Goal: Transaction & Acquisition: Purchase product/service

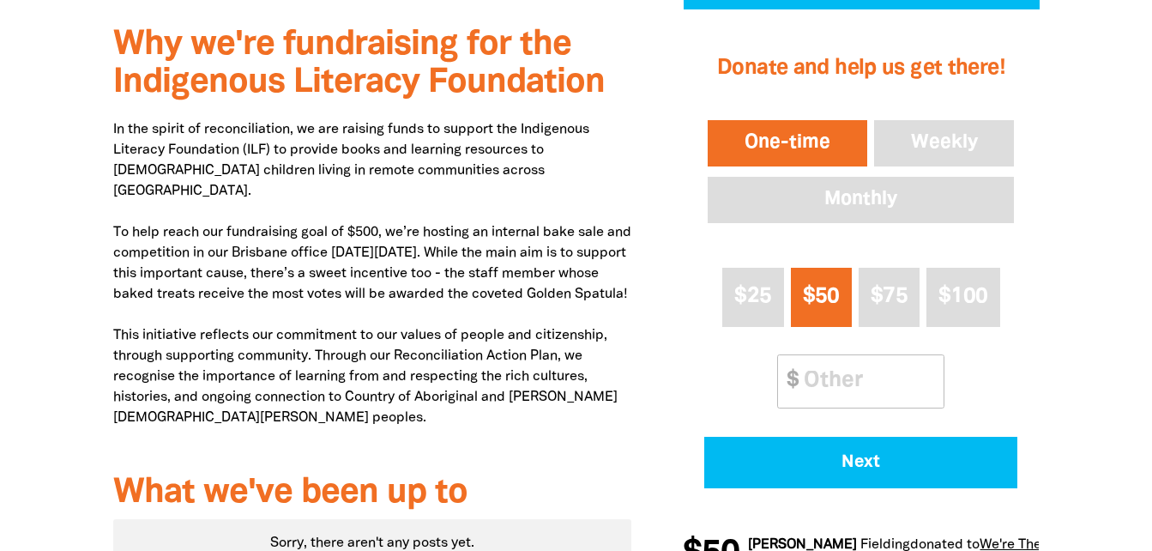
scroll to position [617, 0]
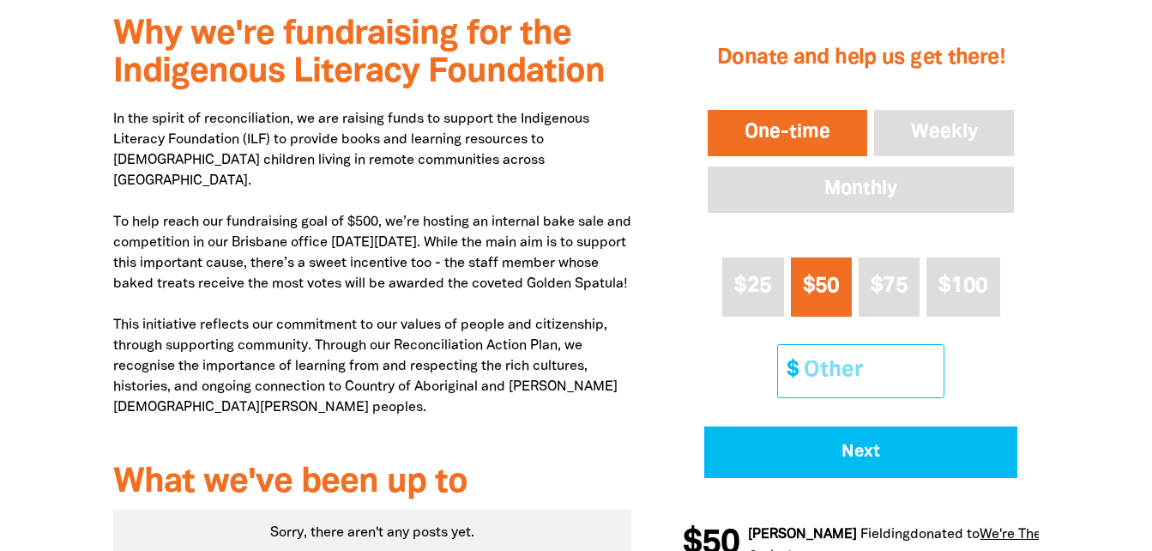
click at [814, 374] on input "Other Amount" at bounding box center [868, 371] width 152 height 52
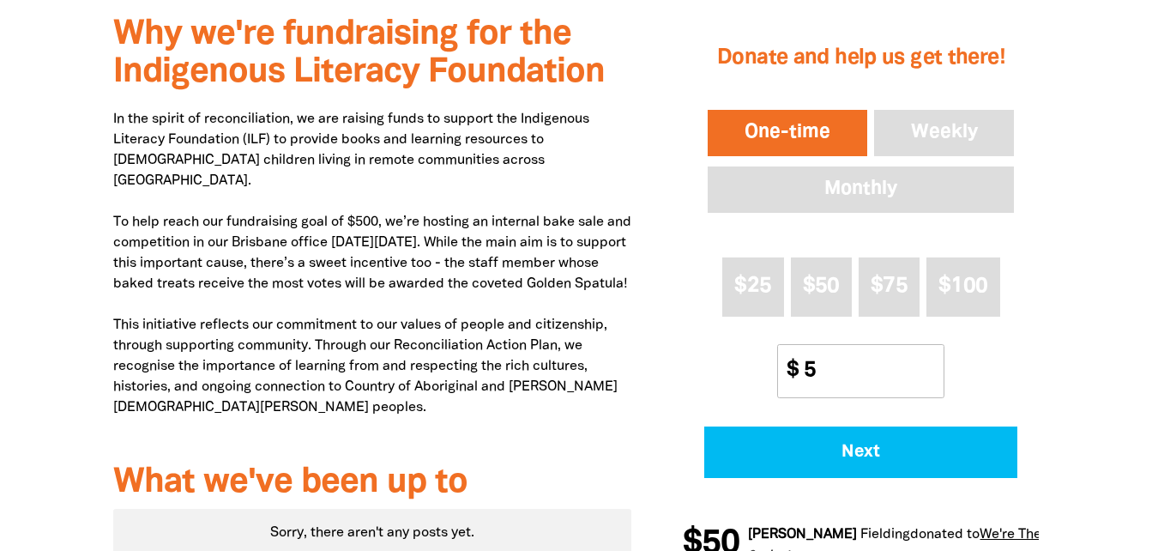
click at [1051, 336] on div "1 2 3 Donate and help us get there! One-time Weekly Monthly $25 $50 $75 $100 Ot…" at bounding box center [861, 293] width 408 height 589
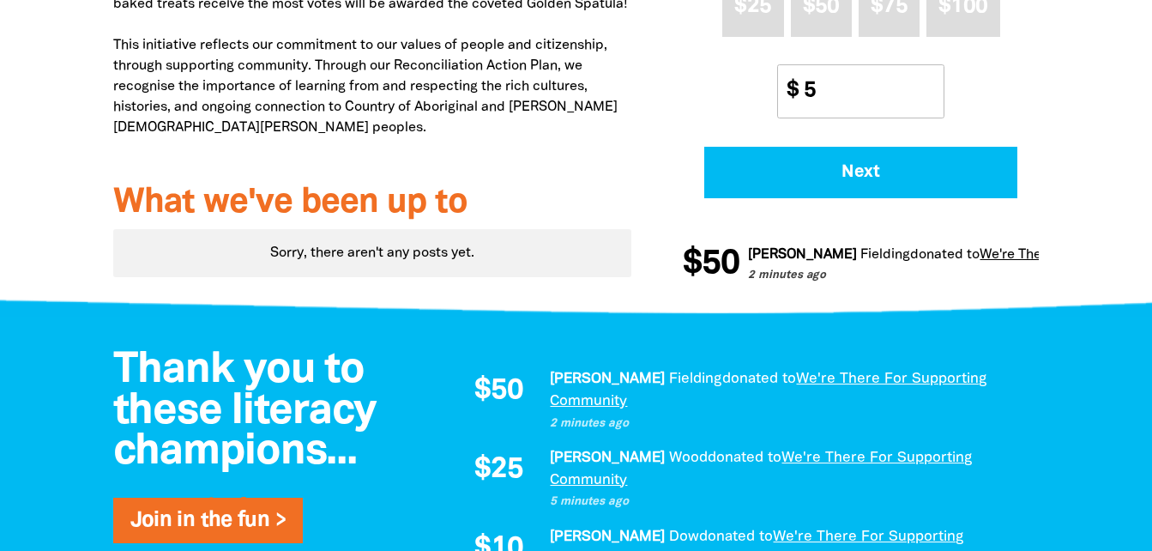
scroll to position [891, 0]
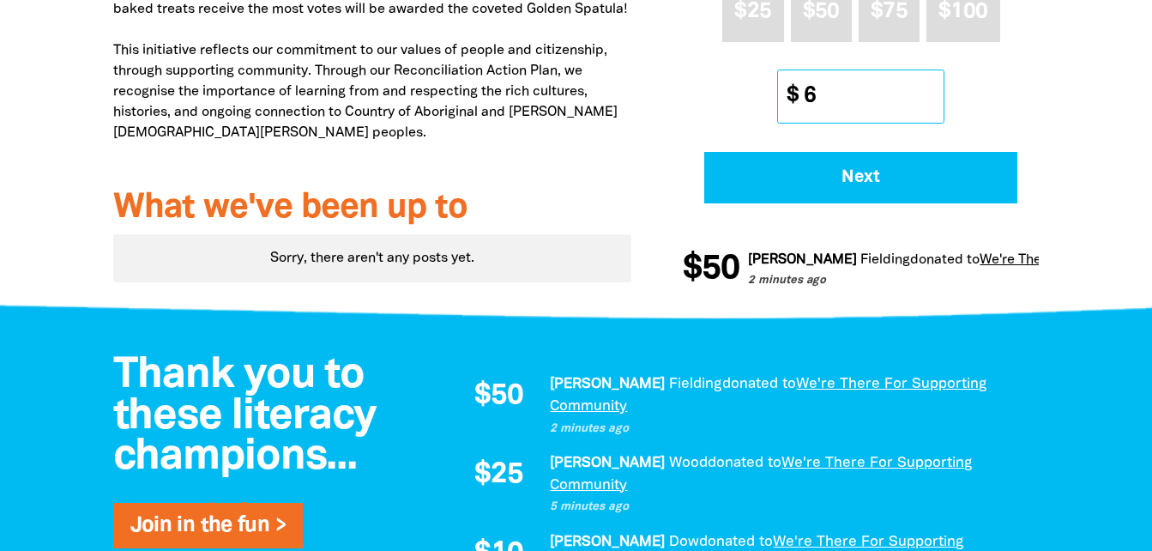
click at [933, 90] on input "6" at bounding box center [868, 96] width 152 height 52
click at [936, 97] on input "5" at bounding box center [868, 96] width 152 height 52
click at [934, 93] on input "6" at bounding box center [868, 96] width 152 height 52
click at [934, 93] on input "7" at bounding box center [868, 96] width 152 height 52
click at [934, 93] on input "8" at bounding box center [868, 96] width 152 height 52
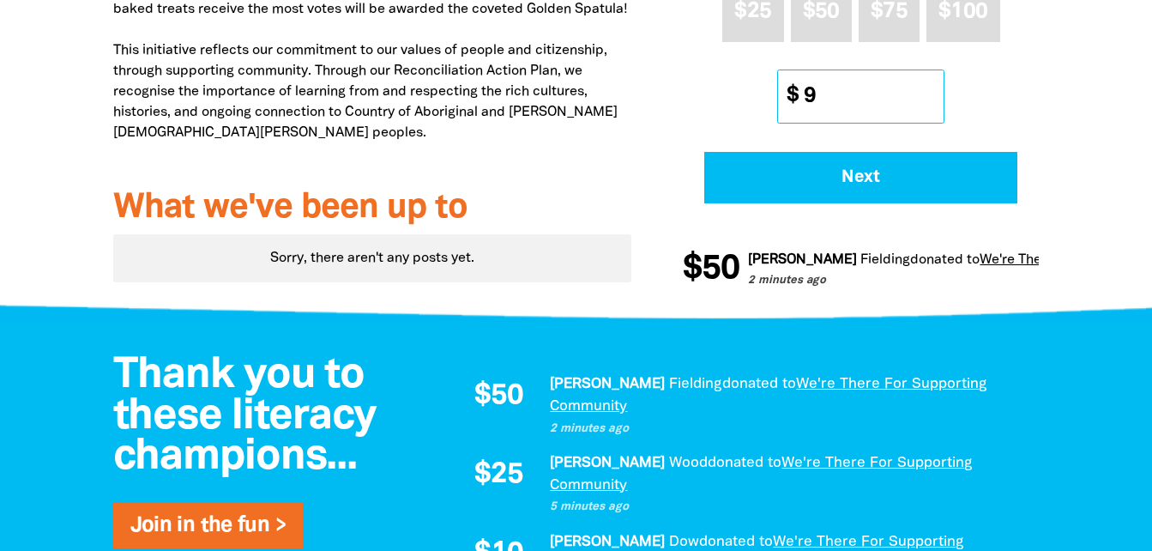
click at [934, 93] on input "9" at bounding box center [868, 96] width 152 height 52
type input "10"
click at [934, 93] on input "10" at bounding box center [868, 96] width 152 height 52
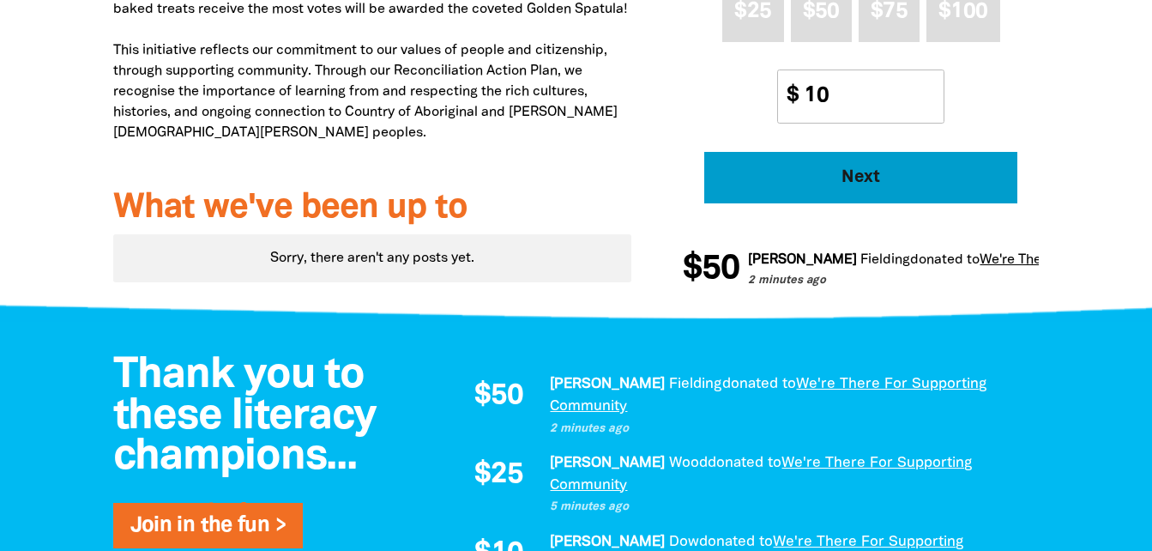
click at [908, 172] on span "Next" at bounding box center [861, 177] width 266 height 17
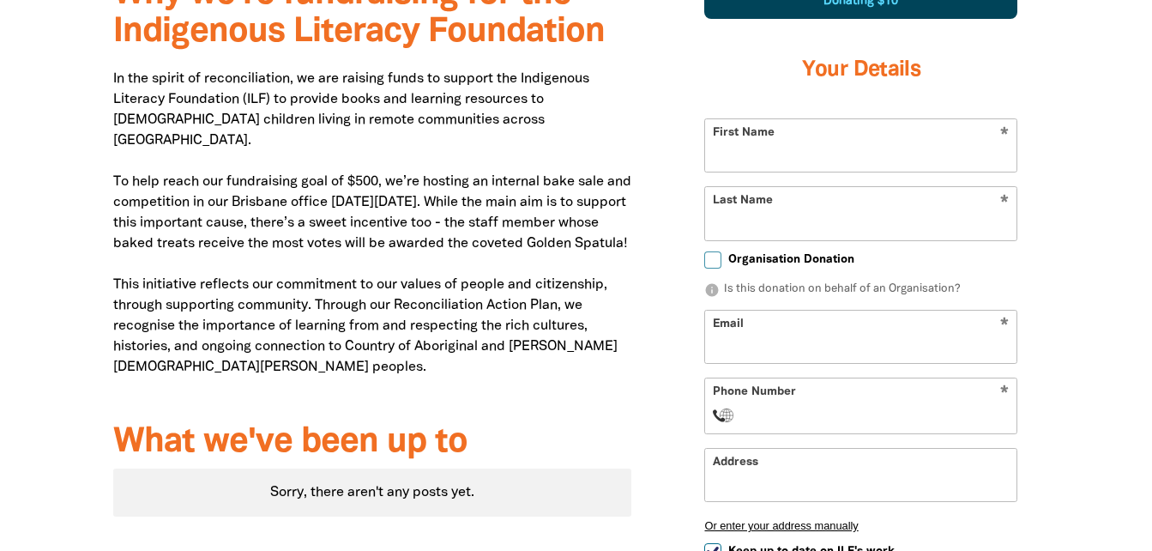
scroll to position [603, 0]
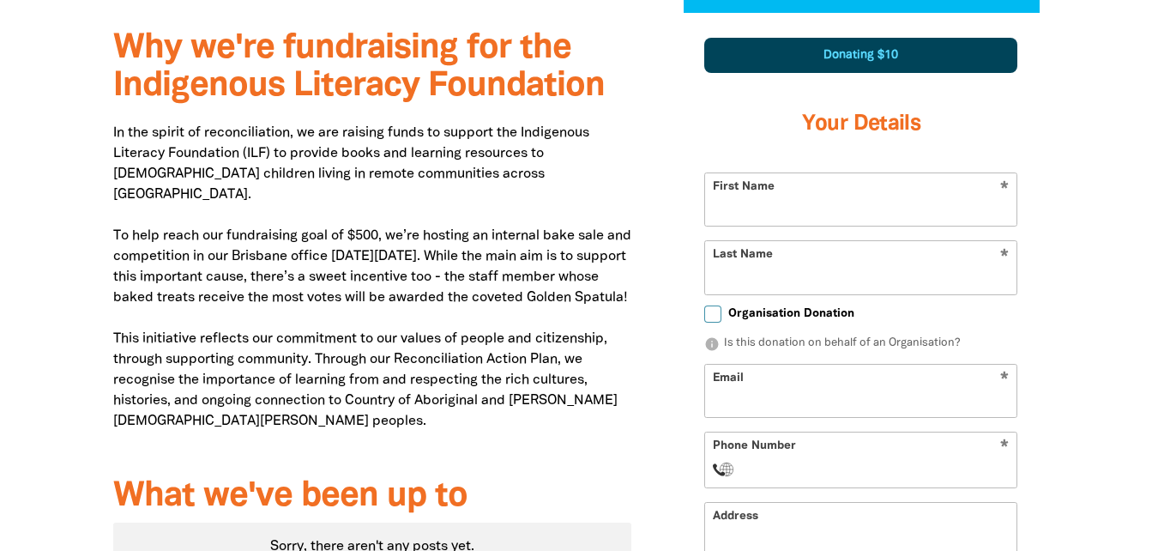
click at [853, 201] on input "First Name" at bounding box center [860, 199] width 311 height 52
type input "[PERSON_NAME]"
type input "Pittavino"
click at [628, 257] on p "In the spirit of reconciliation, we are raising funds to support the Indigenous…" at bounding box center [372, 287] width 519 height 329
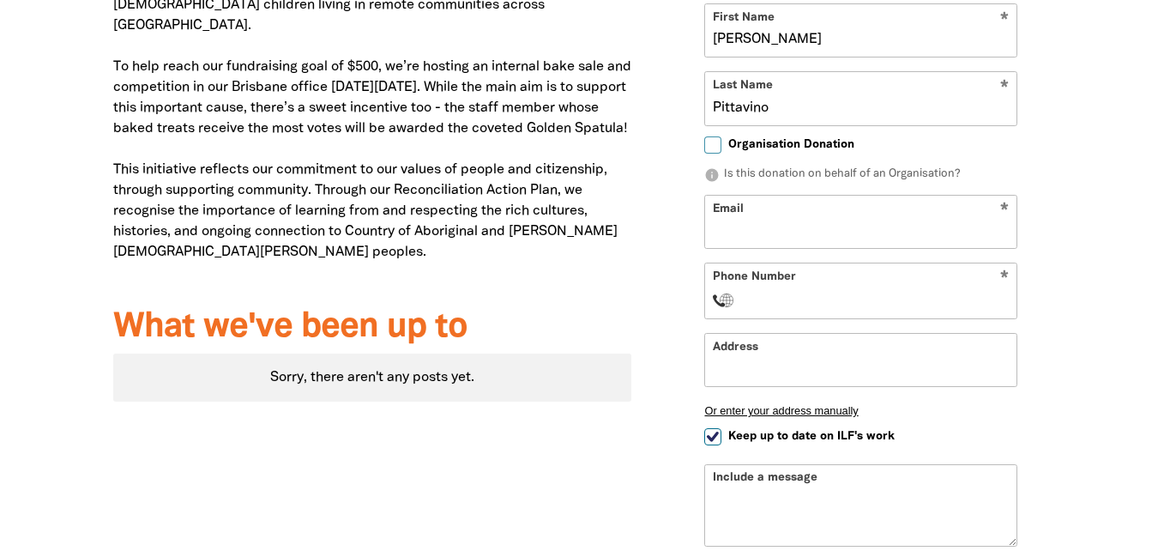
scroll to position [813, 0]
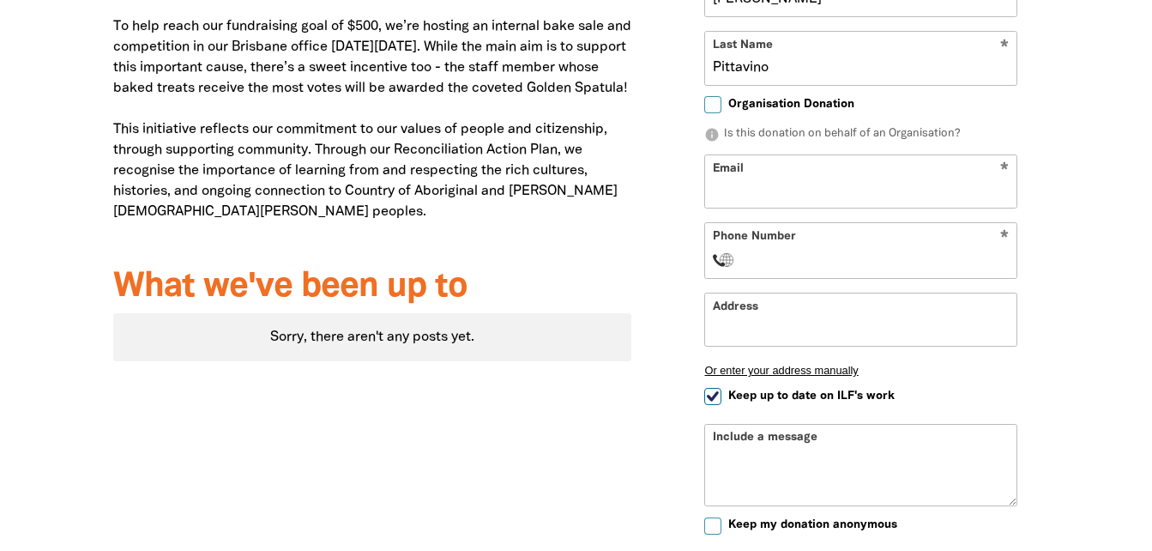
click at [898, 193] on input "Email" at bounding box center [860, 181] width 311 height 52
type input "[EMAIL_ADDRESS][DOMAIN_NAME]"
select select "AU"
type input "[PHONE_NUMBER]"
type input "C/- [PERSON_NAME] Consulting Group"
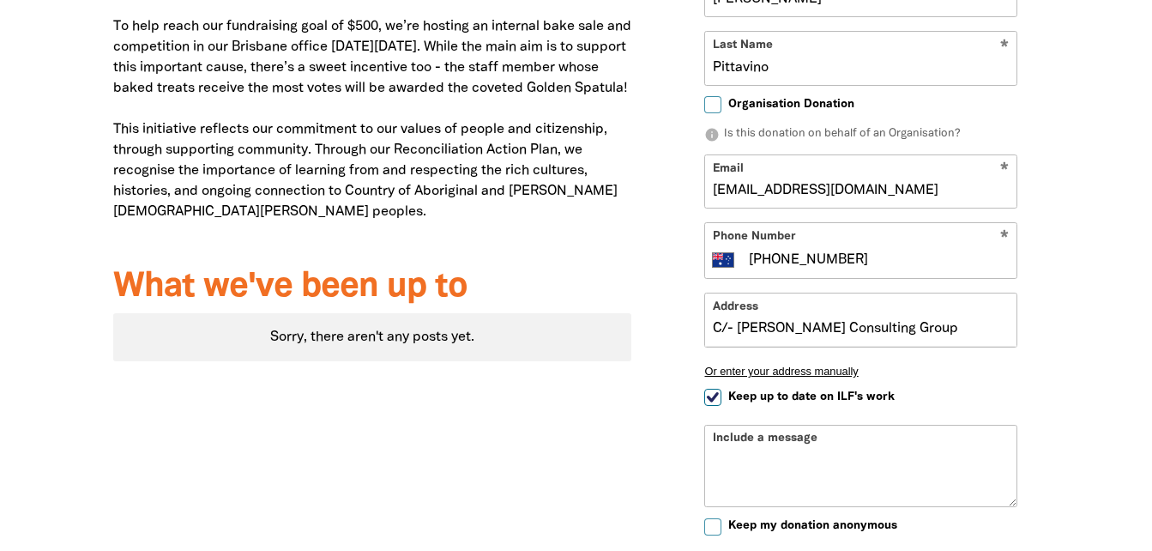
drag, startPoint x: 884, startPoint y: 263, endPoint x: 689, endPoint y: 274, distance: 195.0
click at [689, 274] on div "Donating $10 Your Details * First Name [PERSON_NAME] * Last Name [PERSON_NAME] …" at bounding box center [861, 220] width 356 height 827
type input "0944081688"
click at [1097, 242] on div at bounding box center [576, 263] width 1152 height 919
click at [946, 313] on input "C/- [PERSON_NAME] Consulting Group" at bounding box center [860, 319] width 311 height 52
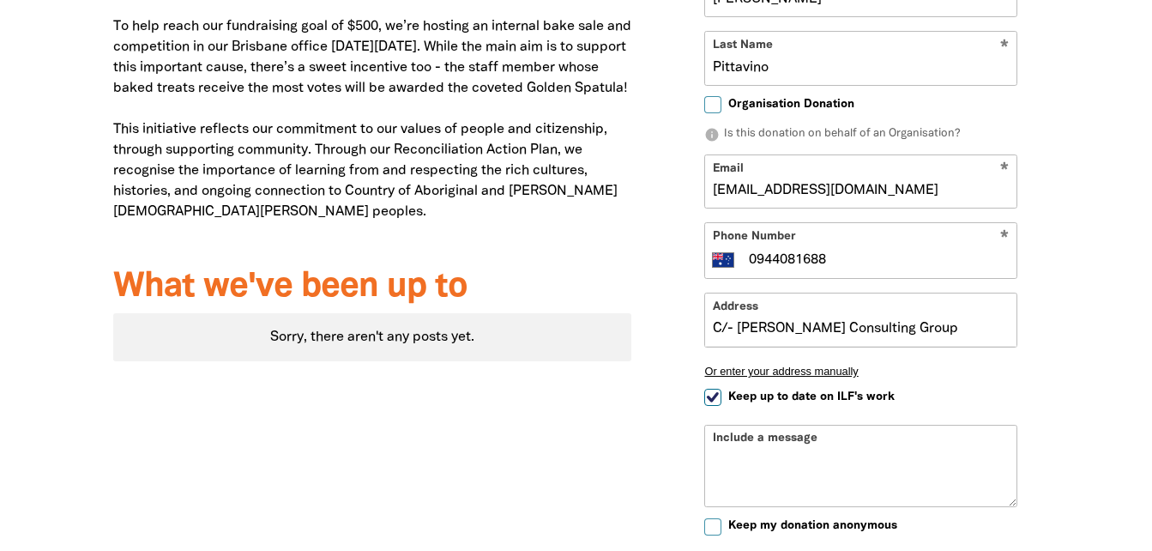
drag, startPoint x: 947, startPoint y: 323, endPoint x: 463, endPoint y: 331, distance: 484.0
click at [463, 331] on div "Why we're fundraising for the Indigenous Literacy Foundation In the spirit of r…" at bounding box center [577, 263] width 1030 height 919
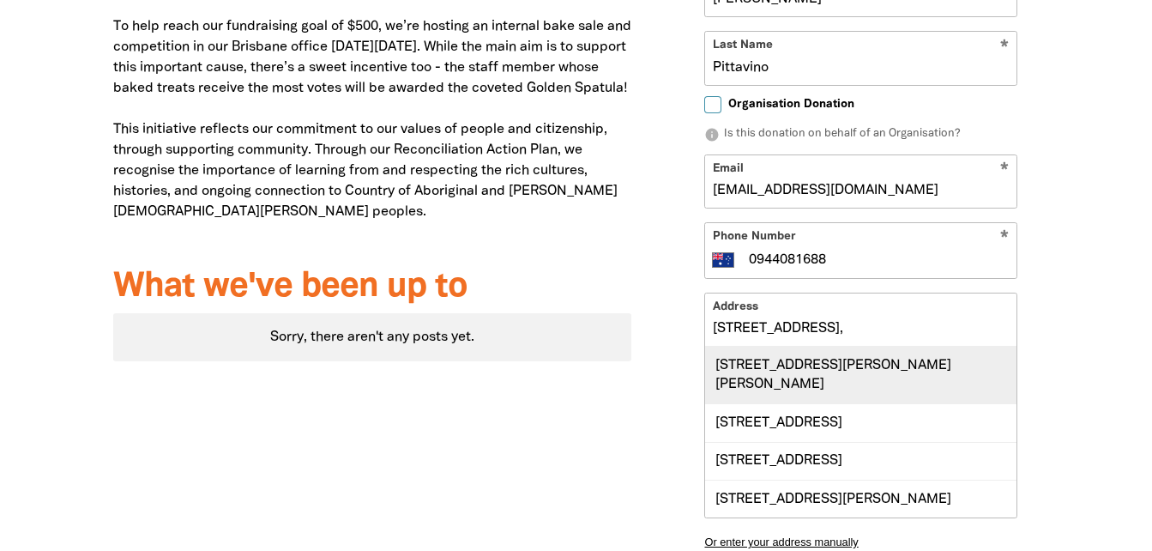
click at [902, 368] on div "[STREET_ADDRESS][PERSON_NAME][PERSON_NAME]" at bounding box center [860, 375] width 311 height 57
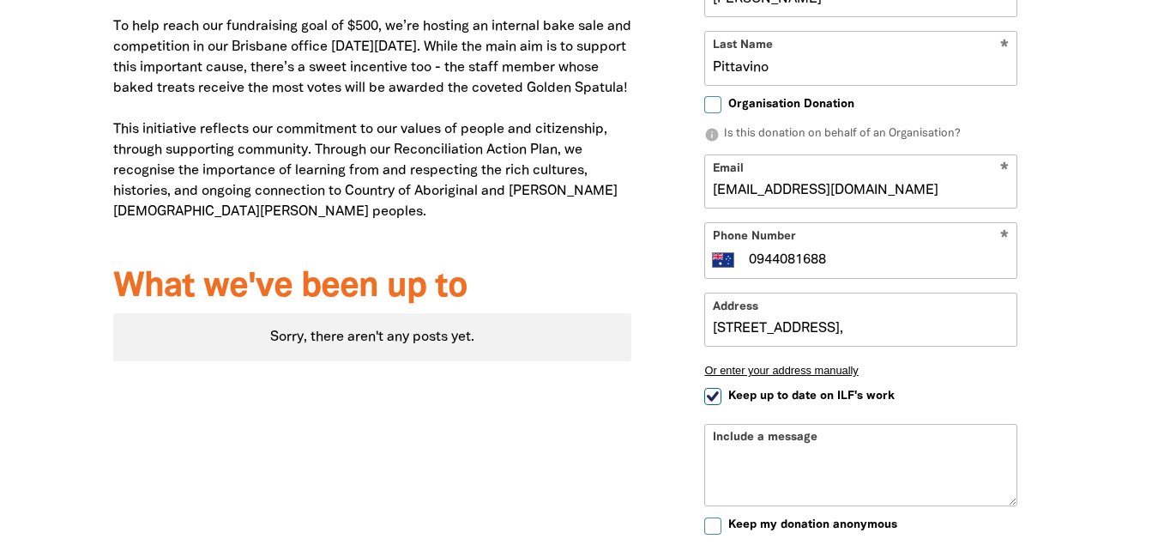
type input "[STREET_ADDRESS][PERSON_NAME][PERSON_NAME]"
click at [768, 396] on span "Keep up to date on ILF's work" at bounding box center [811, 396] width 166 height 16
click at [722, 396] on input "Keep up to date on ILF's work" at bounding box center [712, 396] width 17 height 17
checkbox input "false"
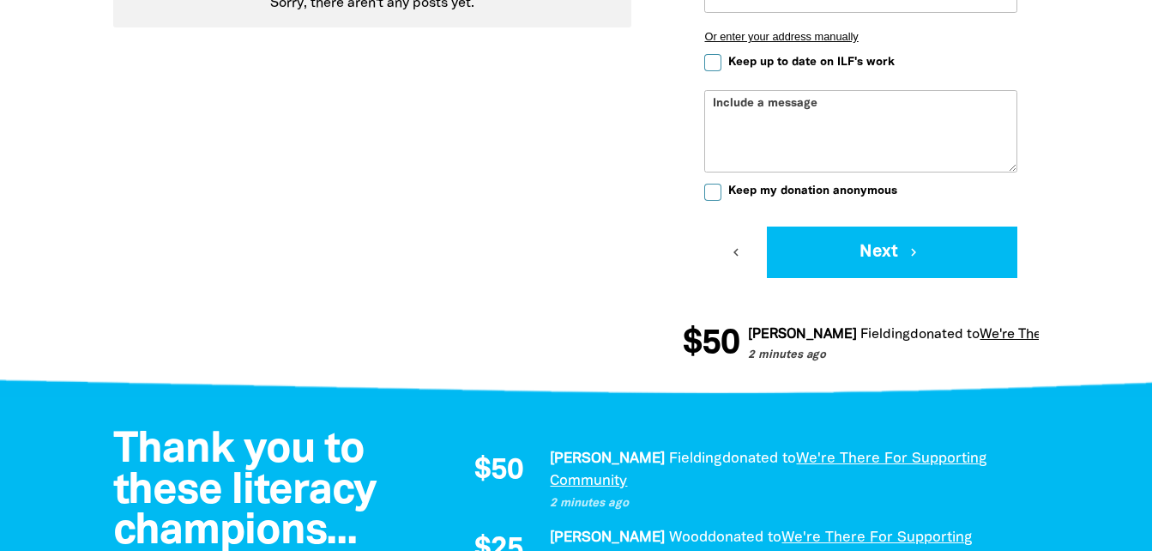
scroll to position [1156, 0]
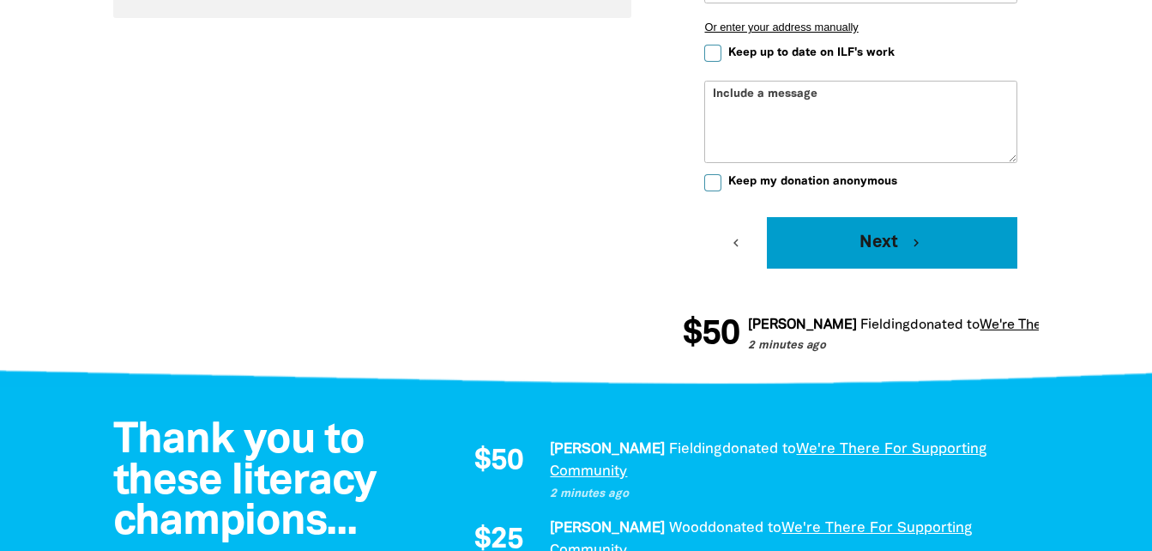
click at [913, 237] on icon "chevron_right" at bounding box center [916, 242] width 15 height 15
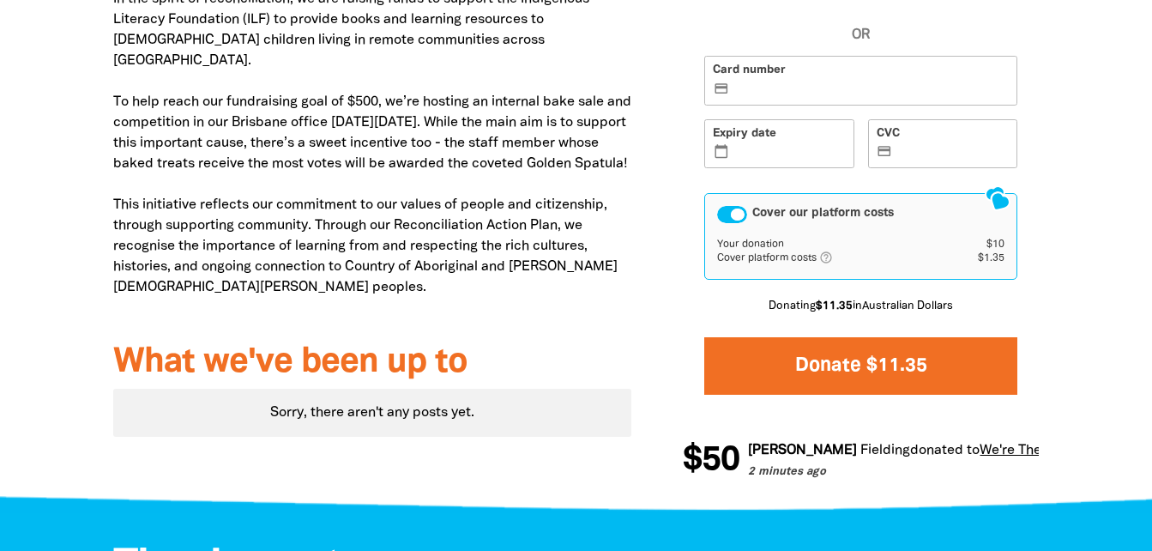
scroll to position [611, 0]
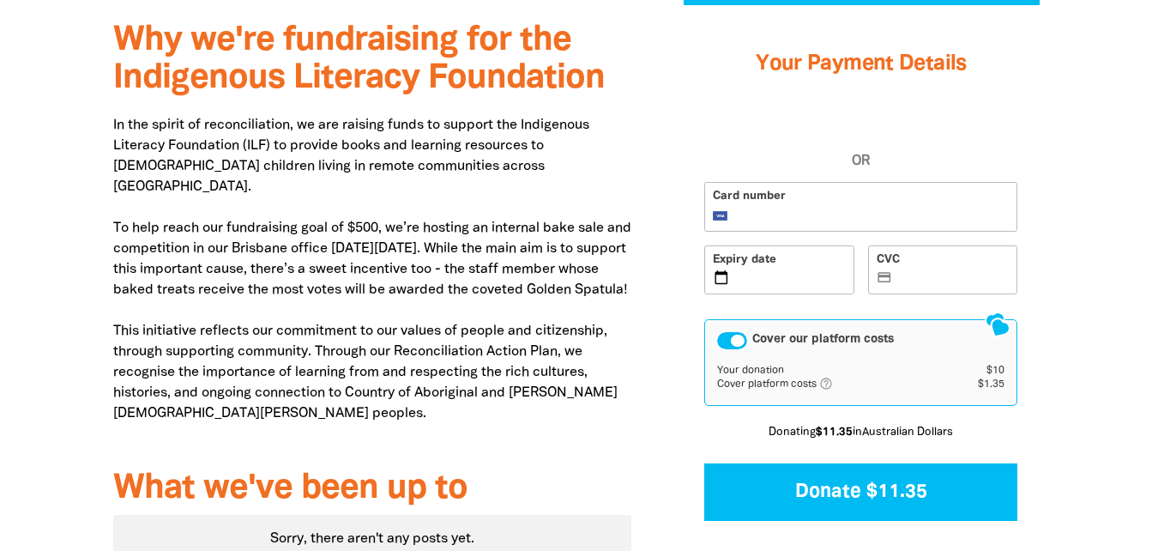
click at [930, 266] on label "CVC credit_card" at bounding box center [943, 270] width 150 height 50
click at [930, 271] on input "CVC credit_card" at bounding box center [953, 271] width 113 height 1
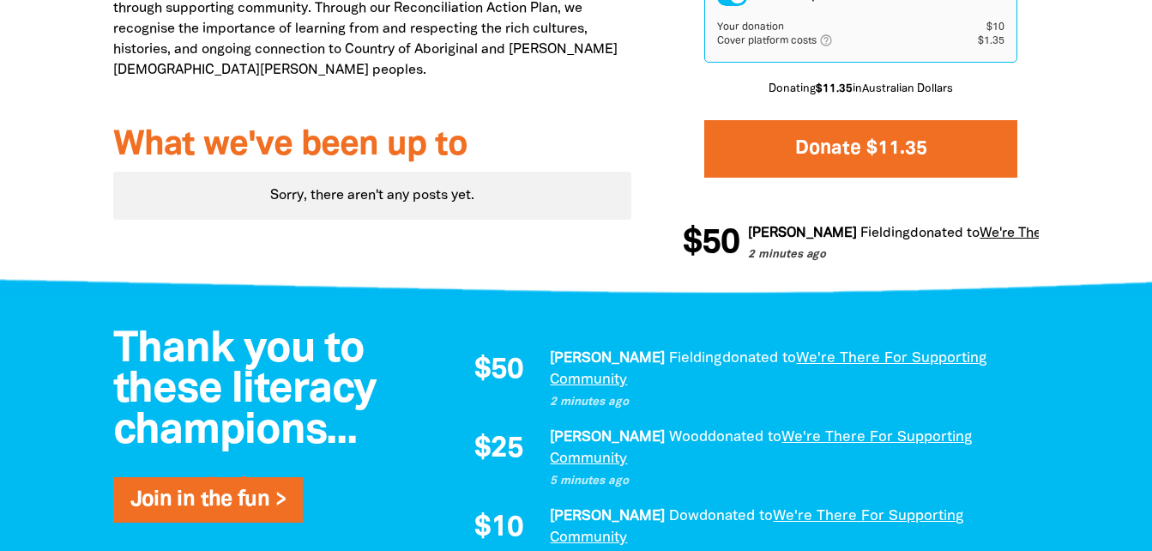
click at [927, 162] on button "Donate $11.35" at bounding box center [860, 148] width 313 height 57
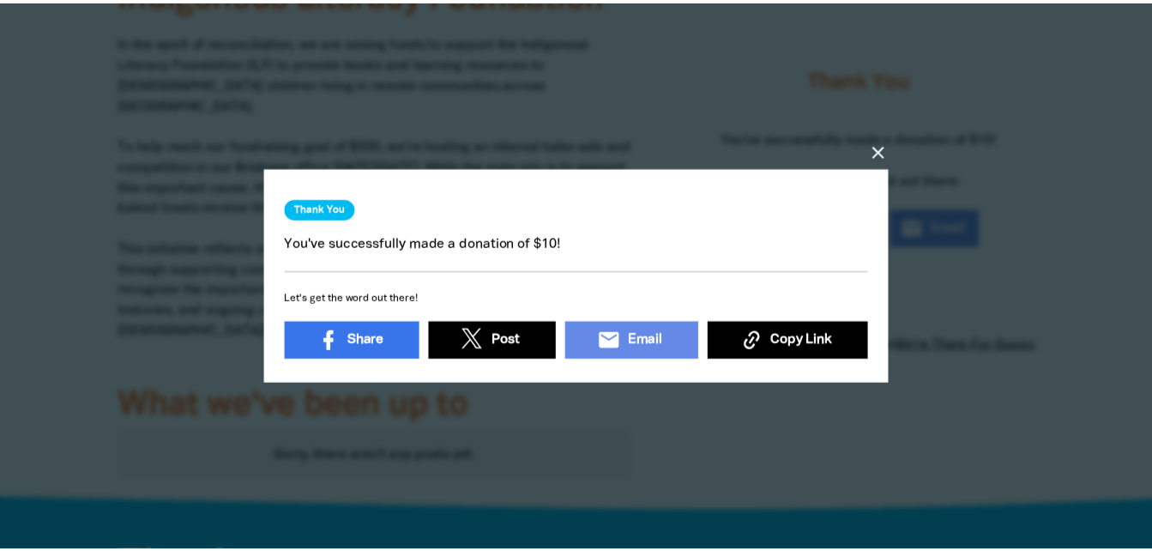
scroll to position [5, 0]
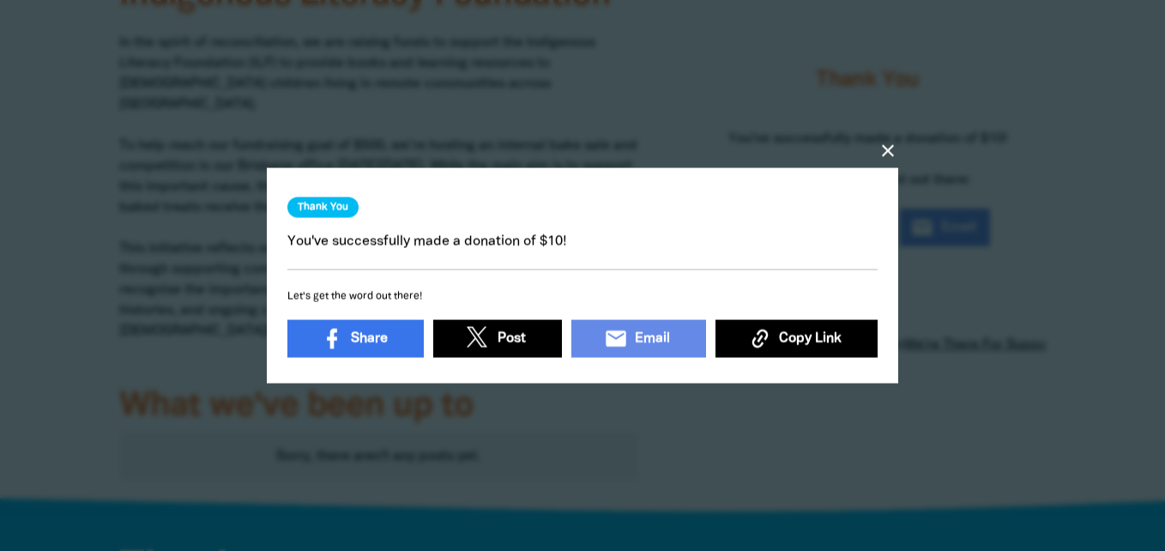
click at [886, 146] on icon "close" at bounding box center [888, 151] width 21 height 21
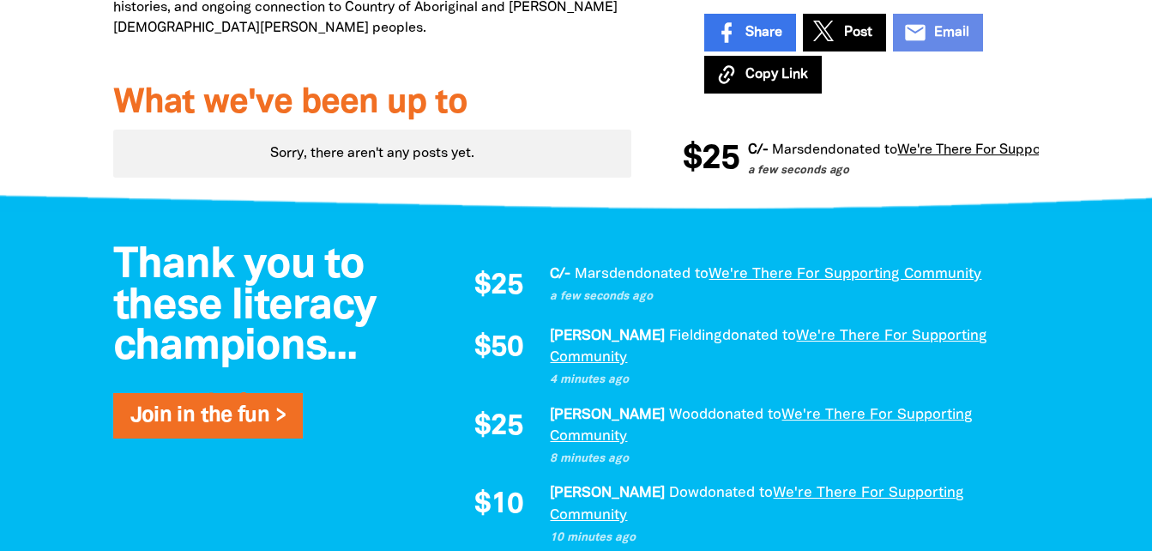
scroll to position [0, 0]
